Goal: Task Accomplishment & Management: Complete application form

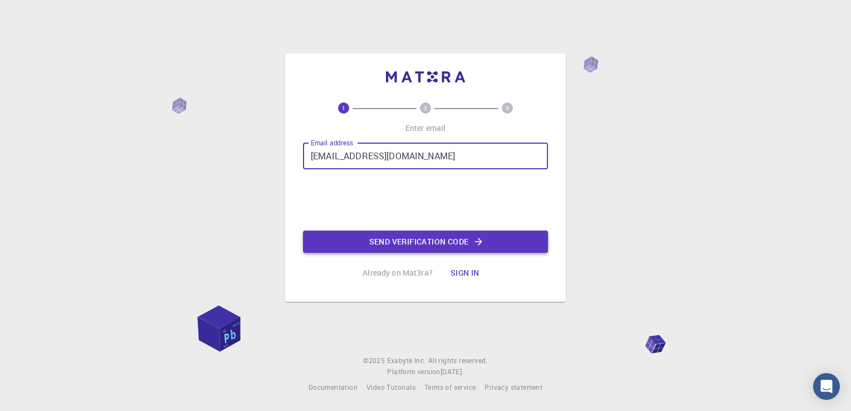
click at [396, 233] on button "Send verification code" at bounding box center [425, 242] width 245 height 22
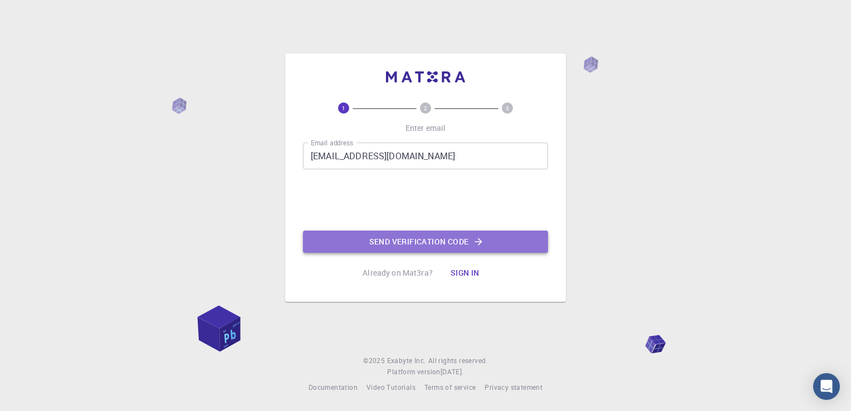
click at [386, 244] on button "Send verification code" at bounding box center [425, 242] width 245 height 22
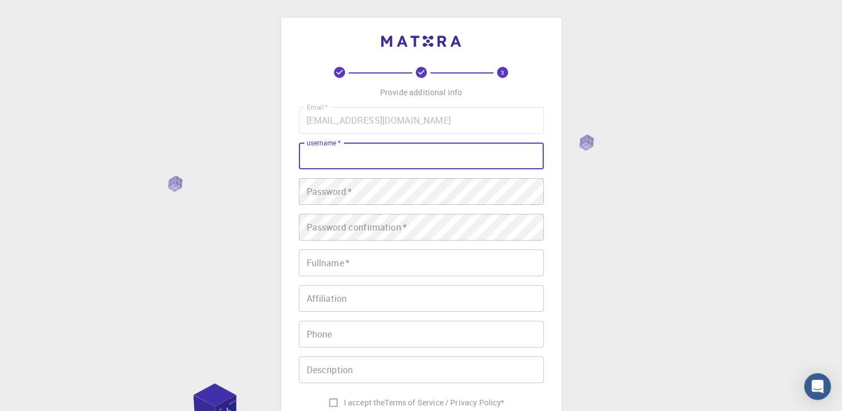
click at [323, 154] on input "username   *" at bounding box center [421, 156] width 245 height 27
click at [377, 205] on div "Email   * [EMAIL_ADDRESS][DOMAIN_NAME] Email   * username   * username   * Pass…" at bounding box center [421, 260] width 245 height 306
click at [371, 164] on input "username   *" at bounding box center [421, 156] width 245 height 27
click at [371, 164] on input "PAKPOM" at bounding box center [421, 156] width 245 height 27
type input "Pakpoom"
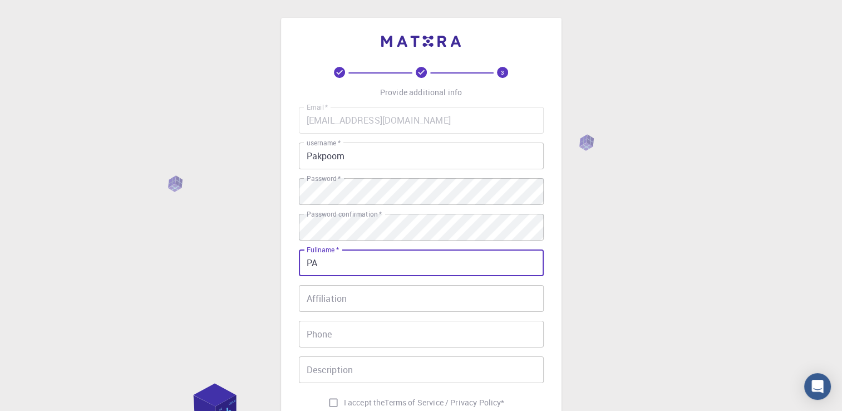
type input "[PERSON_NAME]"
type input "0639807240"
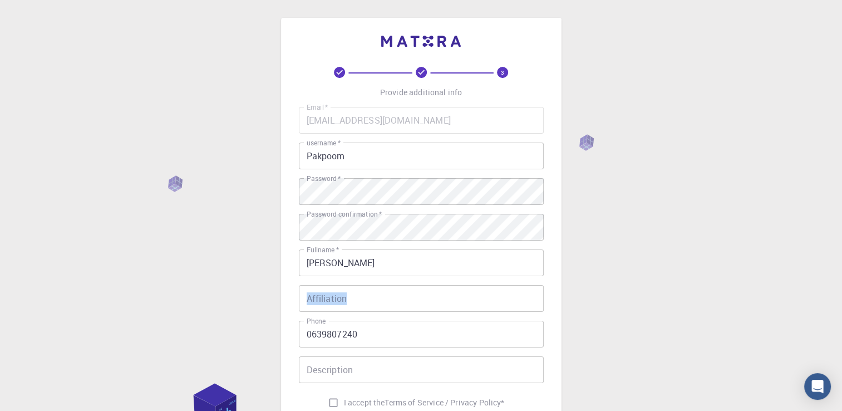
drag, startPoint x: 380, startPoint y: 281, endPoint x: 380, endPoint y: 290, distance: 8.9
click at [380, 290] on div "Email   * [EMAIL_ADDRESS][DOMAIN_NAME] Email   * username   * Pakpoom username …" at bounding box center [421, 260] width 245 height 306
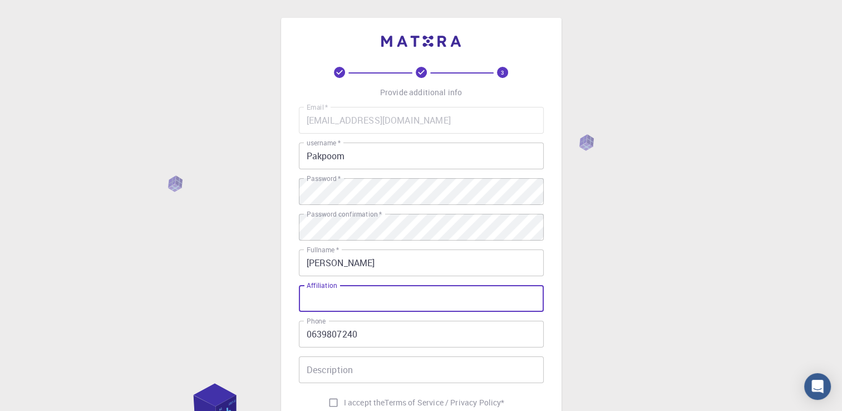
click at [380, 290] on input "Affiliation" at bounding box center [421, 298] width 245 height 27
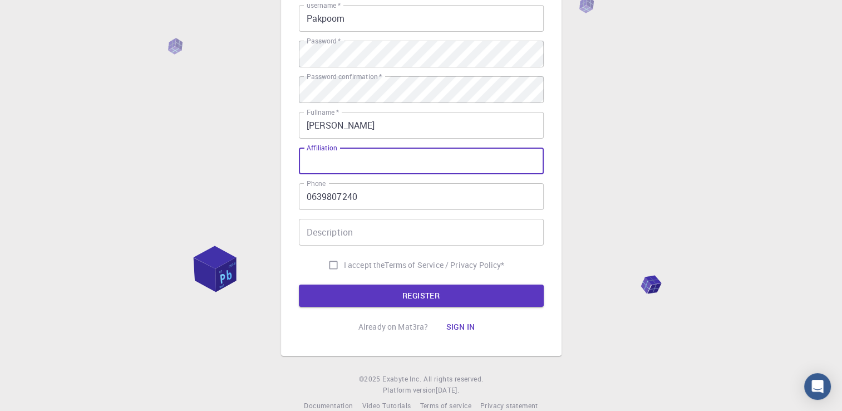
scroll to position [138, 0]
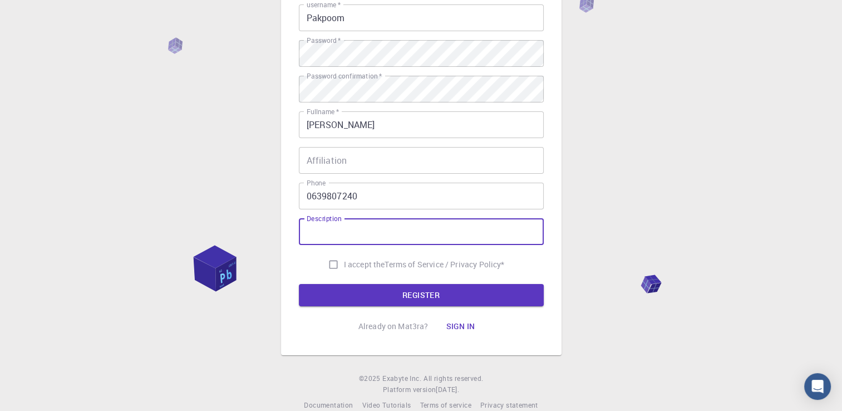
click at [370, 231] on input "Description" at bounding box center [421, 231] width 245 height 27
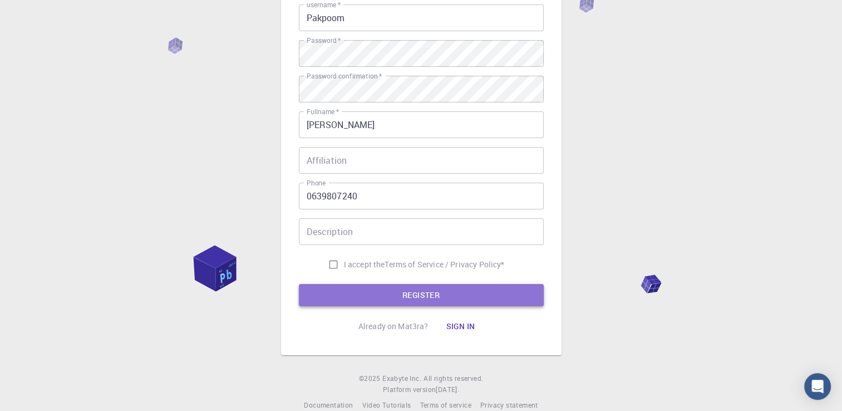
click at [408, 284] on button "REGISTER" at bounding box center [421, 295] width 245 height 22
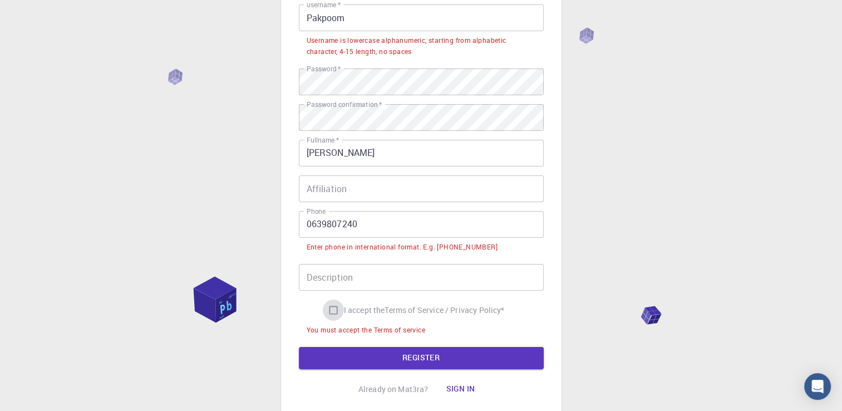
click at [330, 305] on input "I accept the Terms of Service / Privacy Policy *" at bounding box center [333, 310] width 21 height 21
checkbox input "true"
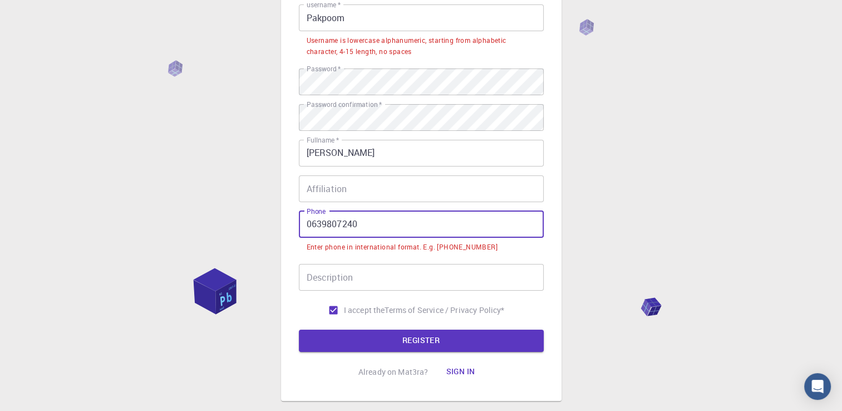
click at [363, 222] on input "0639807240" at bounding box center [421, 224] width 245 height 27
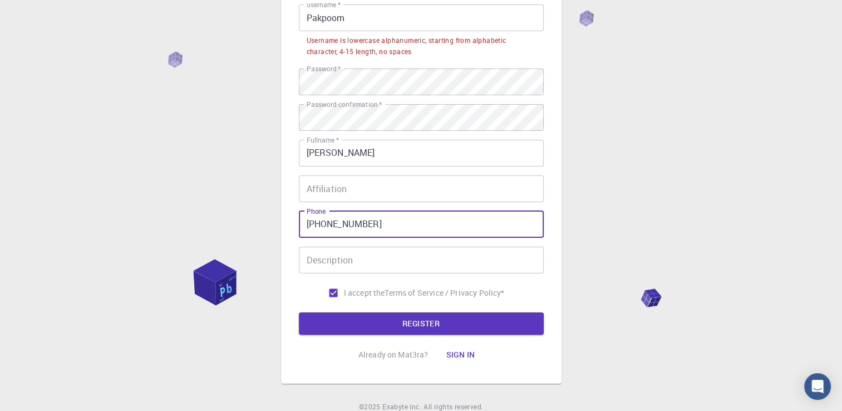
type input "[PHONE_NUMBER]"
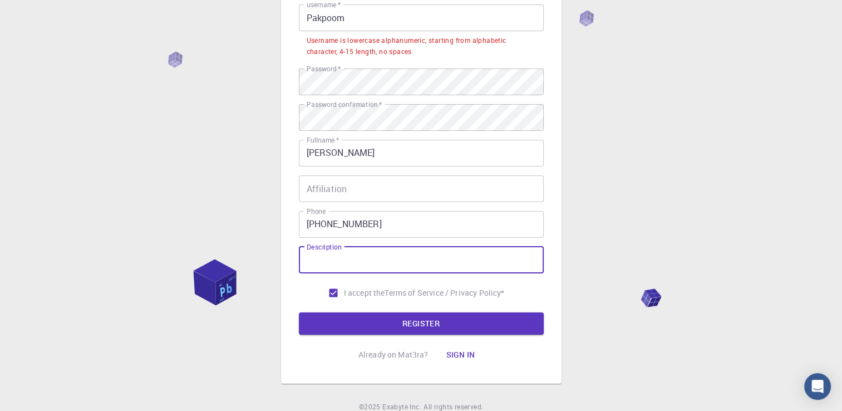
click at [400, 266] on input "Description" at bounding box center [421, 260] width 245 height 27
click at [299, 312] on button "REGISTER" at bounding box center [421, 323] width 245 height 22
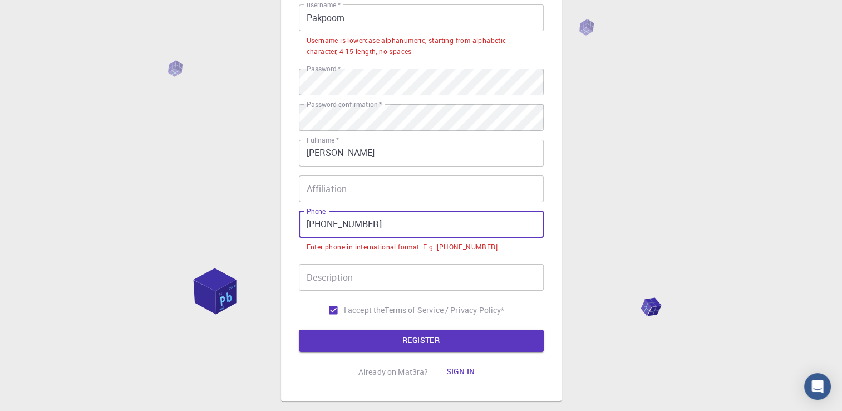
click at [389, 225] on input "[PHONE_NUMBER]" at bounding box center [421, 224] width 245 height 27
click at [299, 330] on button "REGISTER" at bounding box center [421, 341] width 245 height 22
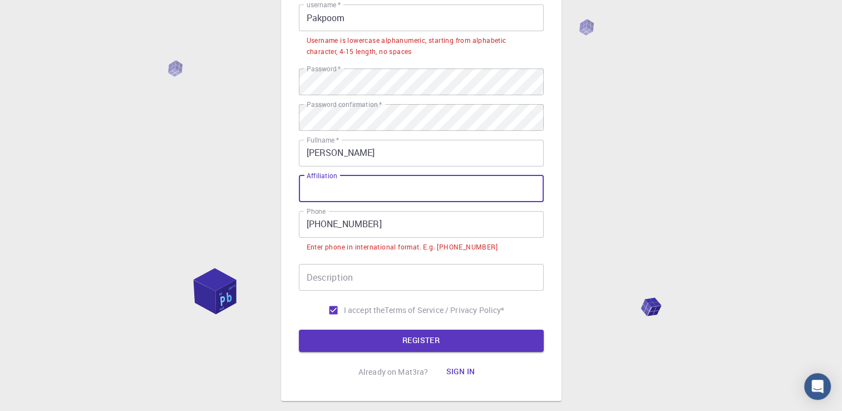
click at [341, 179] on input "Affiliation" at bounding box center [421, 188] width 245 height 27
type input "w"
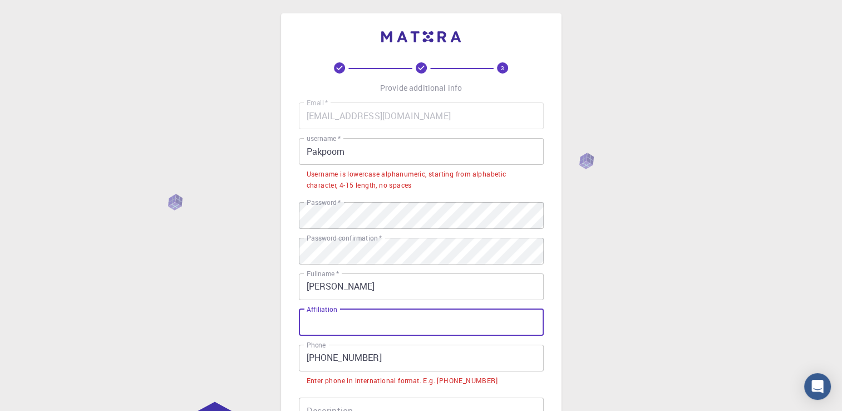
scroll to position [0, 0]
